Goal: Information Seeking & Learning: Learn about a topic

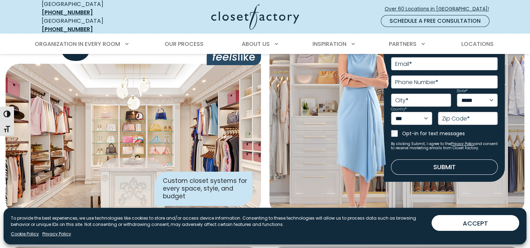
scroll to position [70, 0]
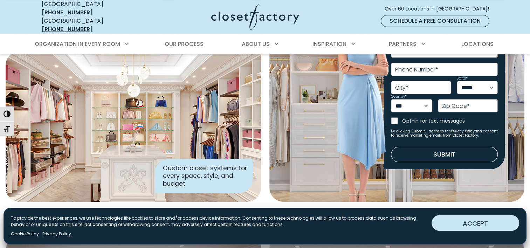
click at [490, 226] on button "ACCEPT" at bounding box center [476, 223] width 88 height 16
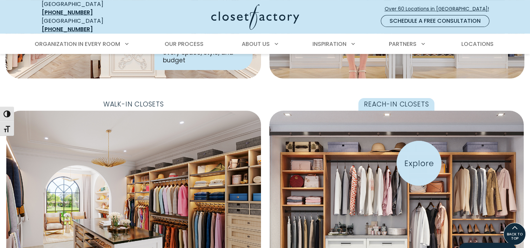
scroll to position [210, 0]
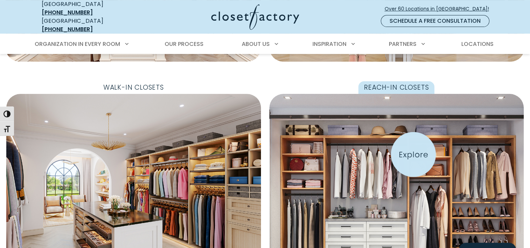
click at [414, 155] on img "Featured Images" at bounding box center [397, 194] width 280 height 220
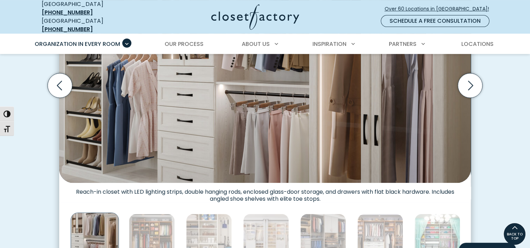
scroll to position [210, 0]
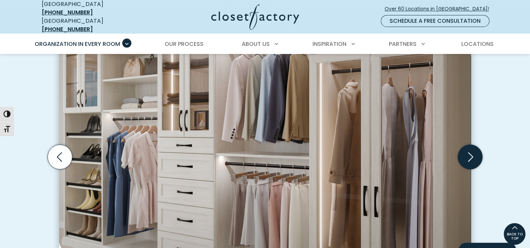
click at [477, 149] on icon "Next slide" at bounding box center [470, 156] width 25 height 25
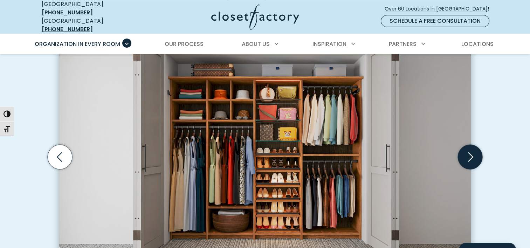
click at [474, 146] on icon "Next slide" at bounding box center [470, 156] width 25 height 25
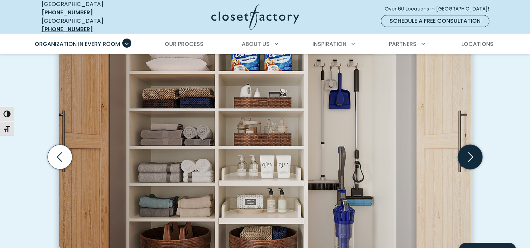
click at [474, 146] on icon "Next slide" at bounding box center [470, 156] width 25 height 25
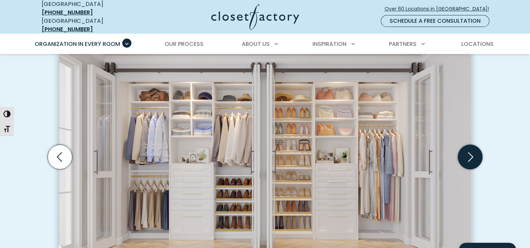
click at [474, 151] on icon "Next slide" at bounding box center [470, 156] width 25 height 25
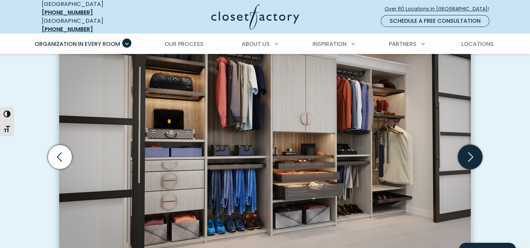
click at [474, 151] on icon "Next slide" at bounding box center [470, 156] width 25 height 25
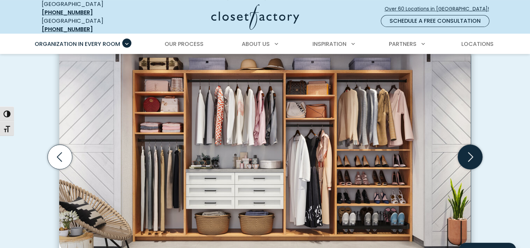
click at [474, 151] on icon "Next slide" at bounding box center [470, 156] width 25 height 25
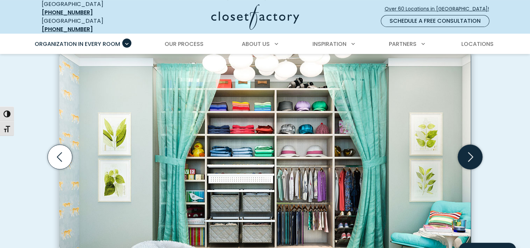
click at [474, 151] on icon "Next slide" at bounding box center [470, 156] width 25 height 25
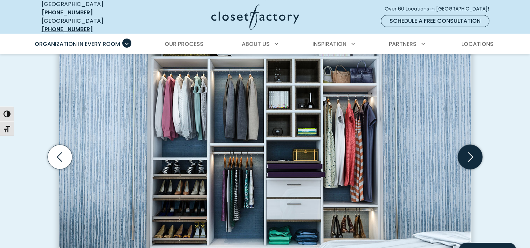
click at [471, 152] on icon "Next slide" at bounding box center [470, 156] width 25 height 25
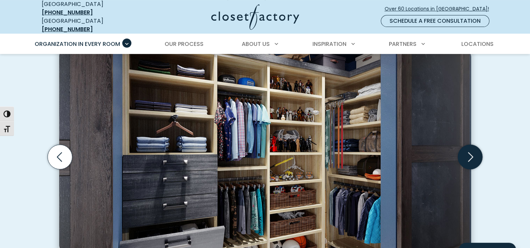
click at [471, 152] on icon "Next slide" at bounding box center [470, 156] width 25 height 25
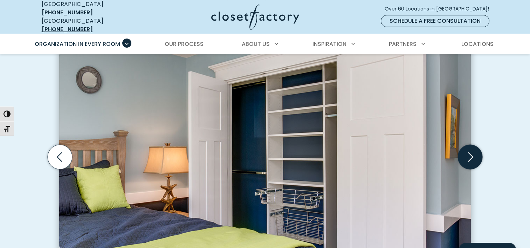
click at [471, 152] on icon "Next slide" at bounding box center [470, 156] width 25 height 25
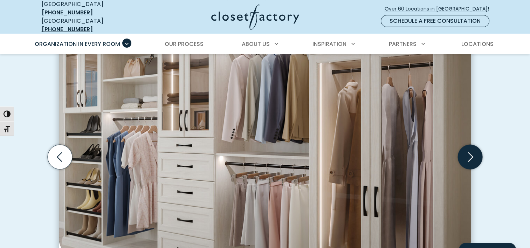
click at [471, 152] on icon "Next slide" at bounding box center [470, 156] width 25 height 25
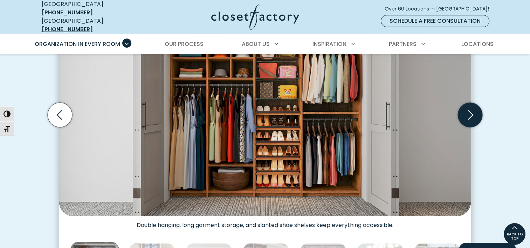
scroll to position [245, 0]
